Goal: Find specific page/section: Find specific page/section

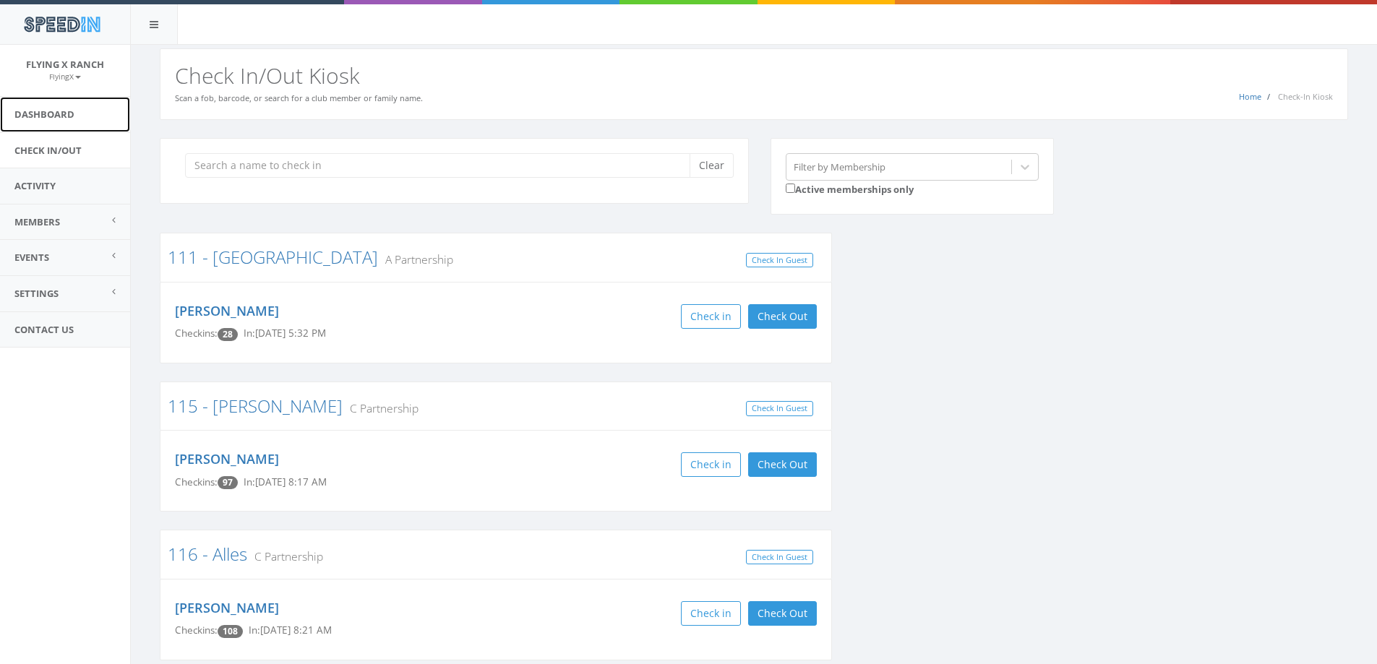
click at [59, 113] on link "Dashboard" at bounding box center [65, 114] width 130 height 35
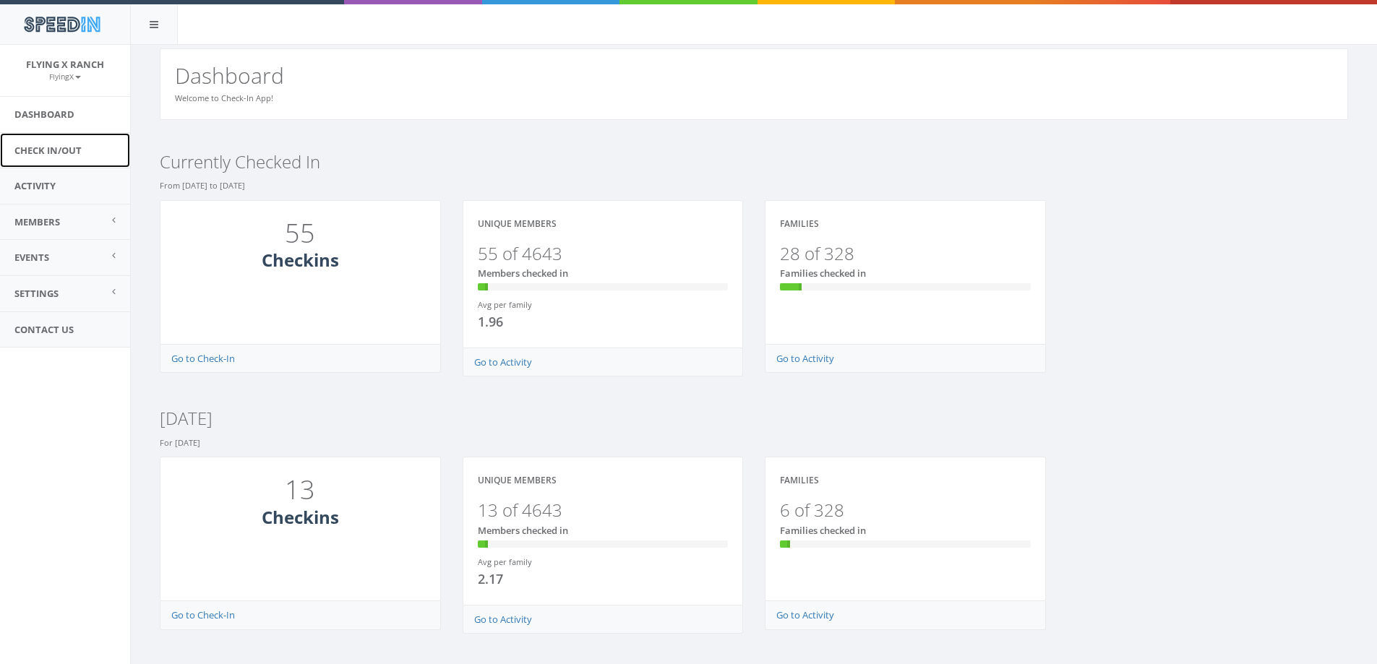
click at [59, 146] on link "Check In/Out" at bounding box center [65, 150] width 130 height 35
